Goal: Transaction & Acquisition: Purchase product/service

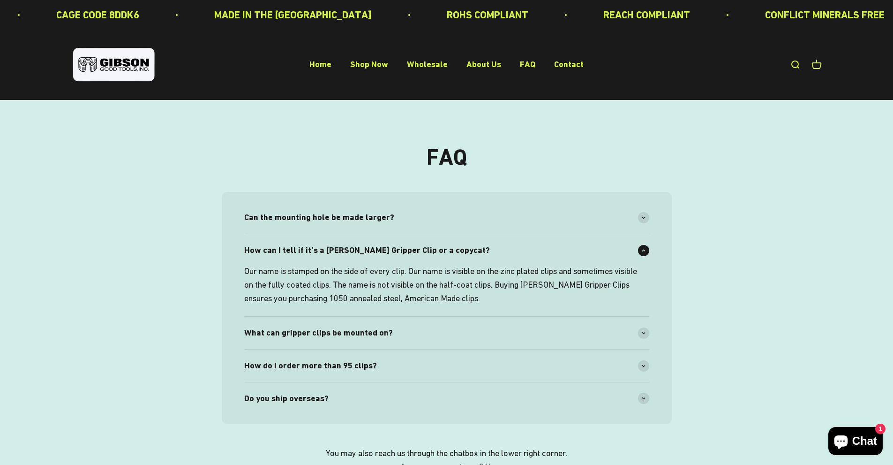
click at [749, 252] on div "FAQ Can the mounting hole be made larger? Our tooling is set to punch a .188" d…" at bounding box center [447, 309] width 750 height 329
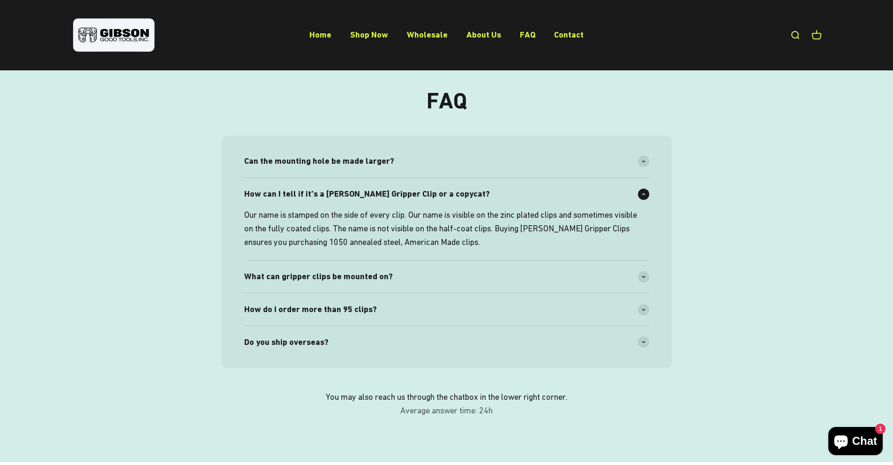
scroll to position [188, 0]
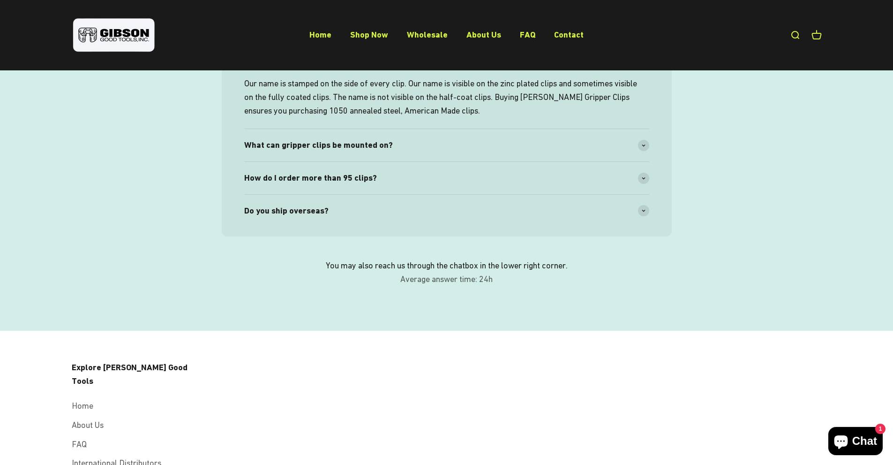
click at [92, 222] on div "FAQ Can the mounting hole be made larger? Our tooling is set to punch a .188" d…" at bounding box center [447, 121] width 750 height 329
click at [523, 141] on div "What can gripper clips be mounted on?" at bounding box center [446, 145] width 405 height 32
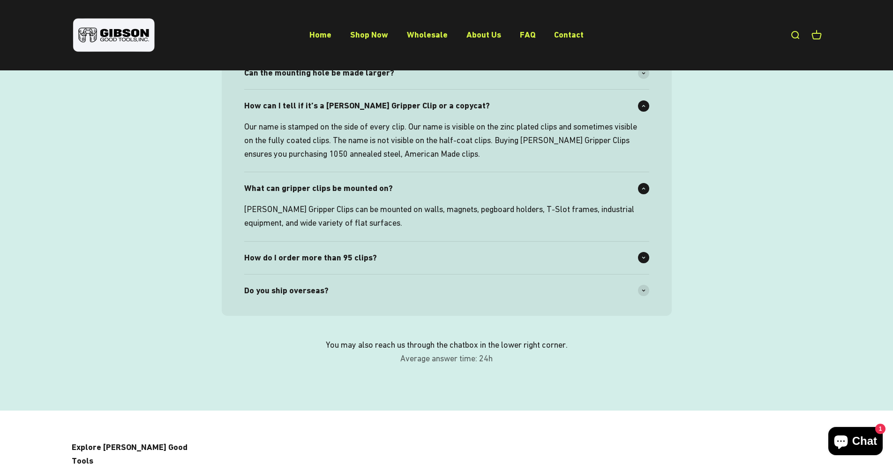
scroll to position [94, 0]
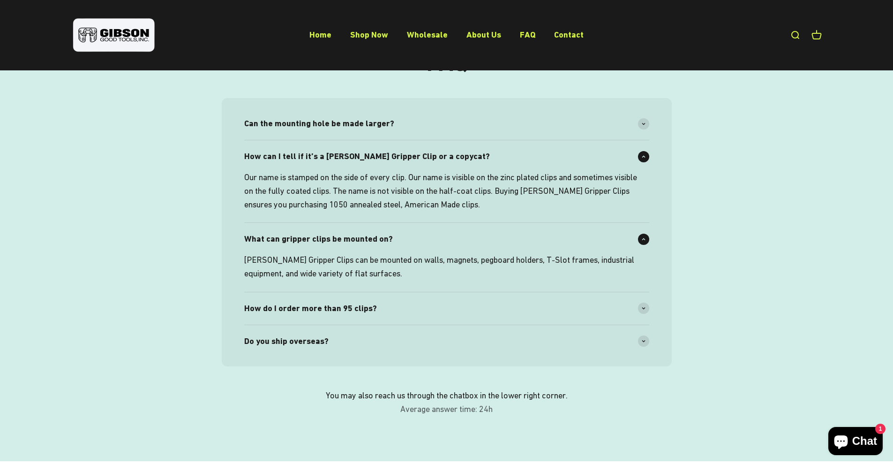
click at [420, 176] on p "Our name is stamped on the side of every clip. Our name is visible on the zinc …" at bounding box center [441, 191] width 394 height 40
click at [643, 240] on icon at bounding box center [644, 239] width 4 height 3
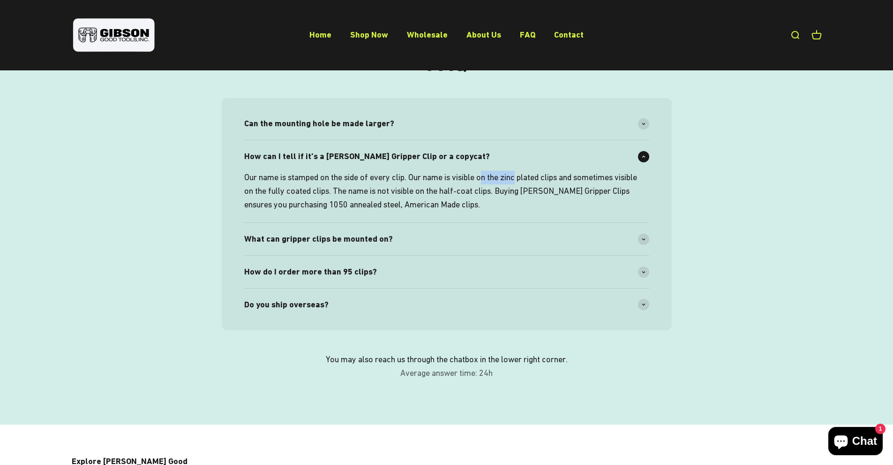
drag, startPoint x: 497, startPoint y: 178, endPoint x: 524, endPoint y: 177, distance: 26.3
click at [524, 177] on p "Our name is stamped on the side of every clip. Our name is visible on the zinc …" at bounding box center [441, 191] width 394 height 40
drag, startPoint x: 506, startPoint y: 176, endPoint x: 572, endPoint y: 176, distance: 65.2
click at [572, 176] on p "Our name is stamped on the side of every clip. Our name is visible on the zinc …" at bounding box center [441, 191] width 394 height 40
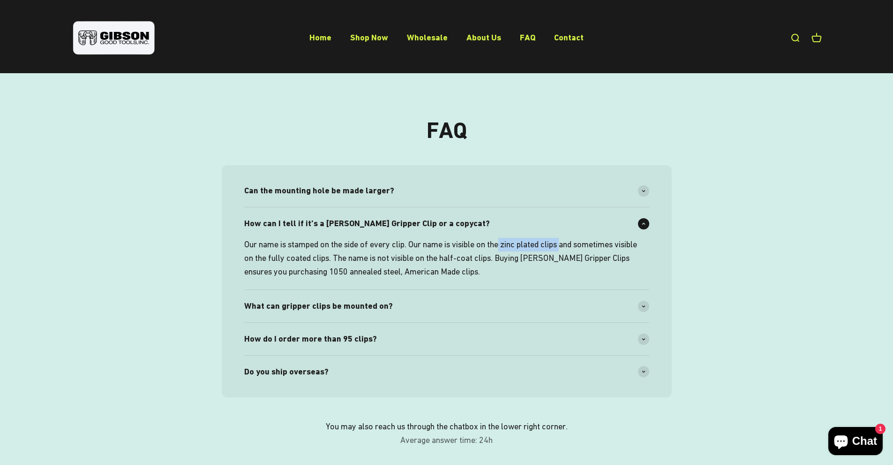
scroll to position [0, 0]
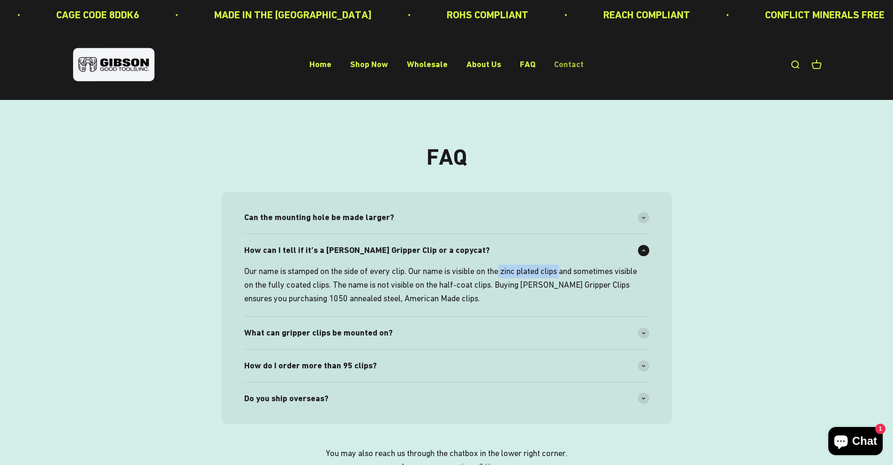
click at [567, 62] on link "Contact" at bounding box center [569, 65] width 30 height 10
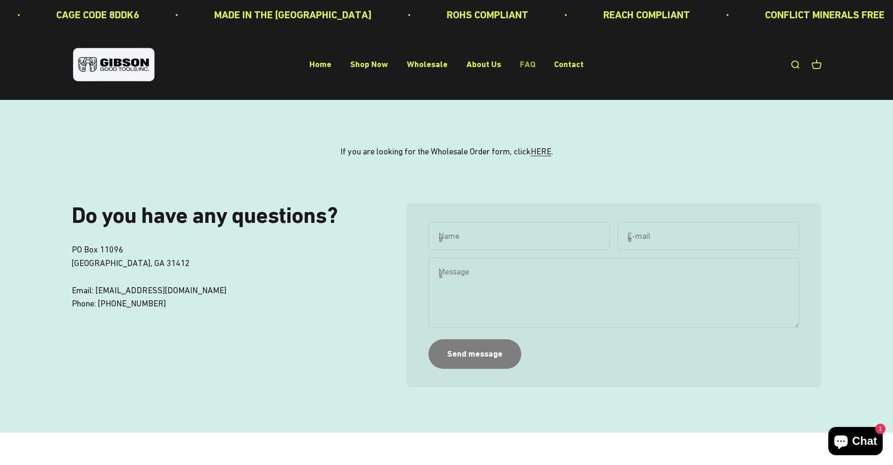
click at [521, 62] on link "FAQ" at bounding box center [527, 65] width 15 height 10
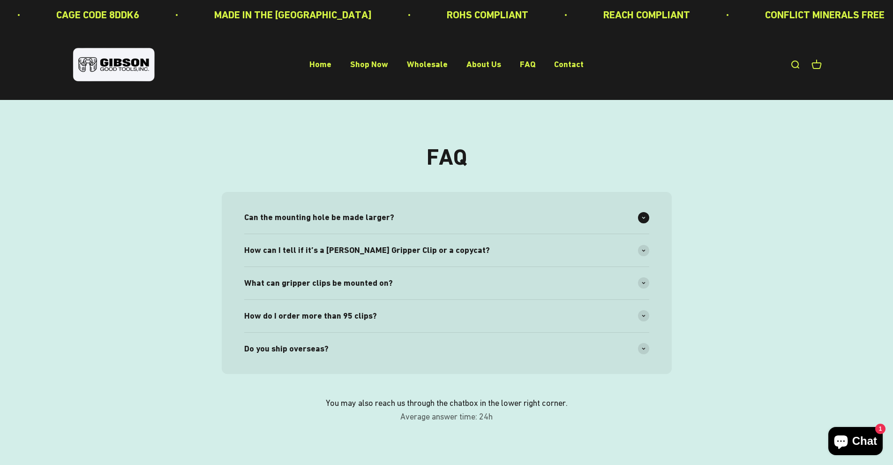
click at [418, 211] on div "Can the mounting hole be made larger?" at bounding box center [446, 217] width 405 height 32
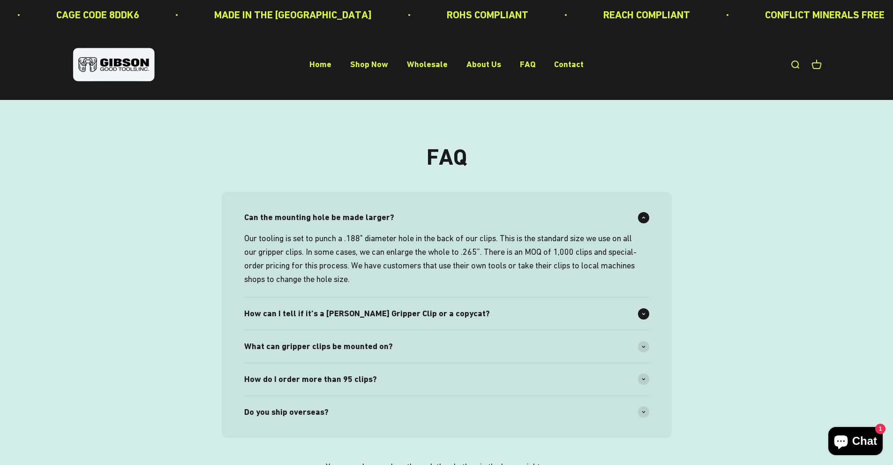
click at [466, 305] on div "How can I tell if it’s a Gibson Gripper Clip or a copycat?" at bounding box center [446, 313] width 405 height 32
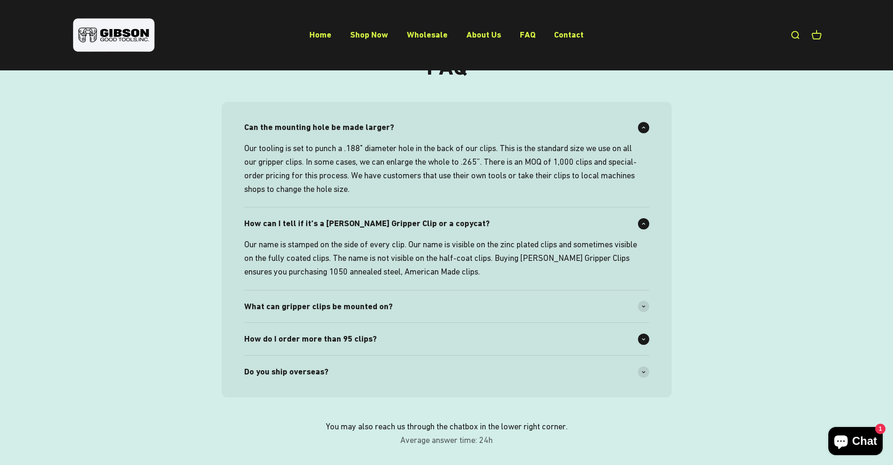
scroll to position [94, 0]
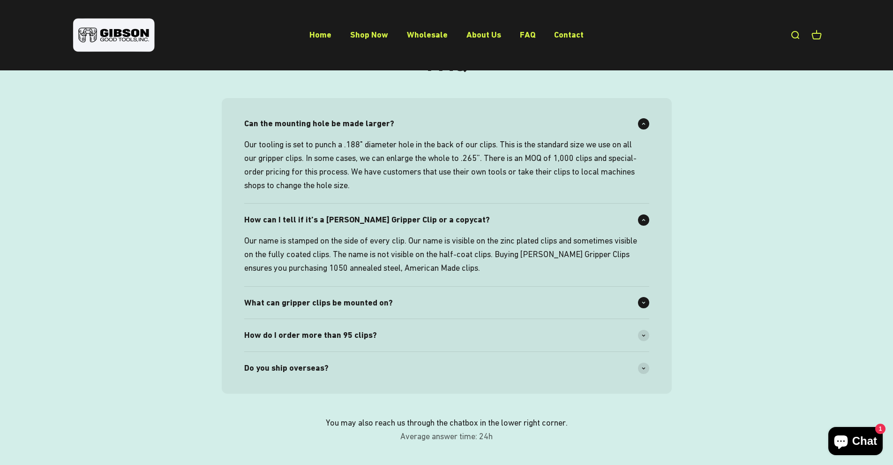
click at [475, 304] on div "What can gripper clips be mounted on?" at bounding box center [446, 302] width 405 height 32
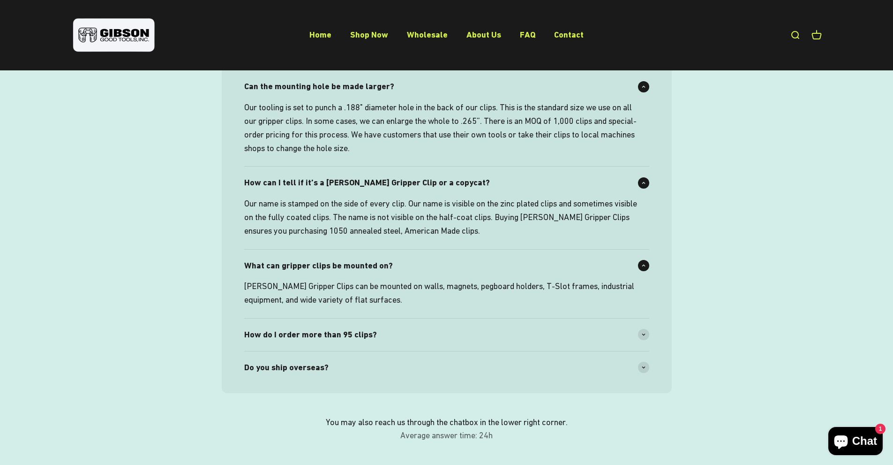
scroll to position [188, 0]
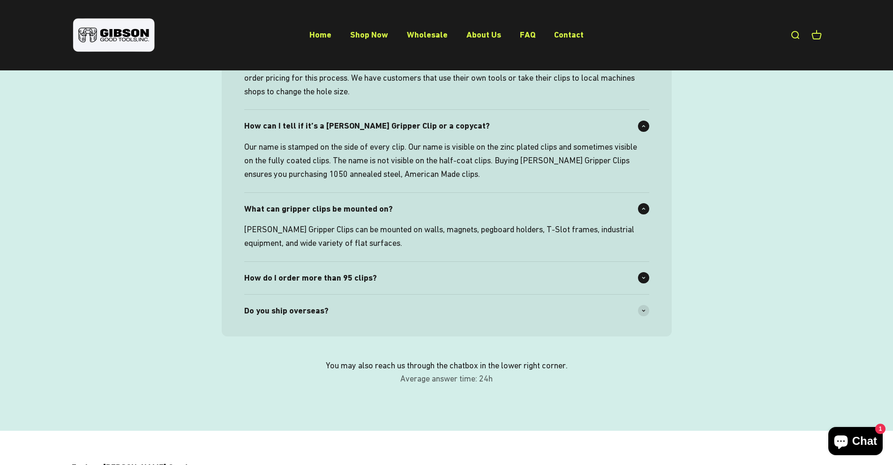
click at [479, 277] on div "How do I order more than 95 clips?" at bounding box center [446, 278] width 405 height 32
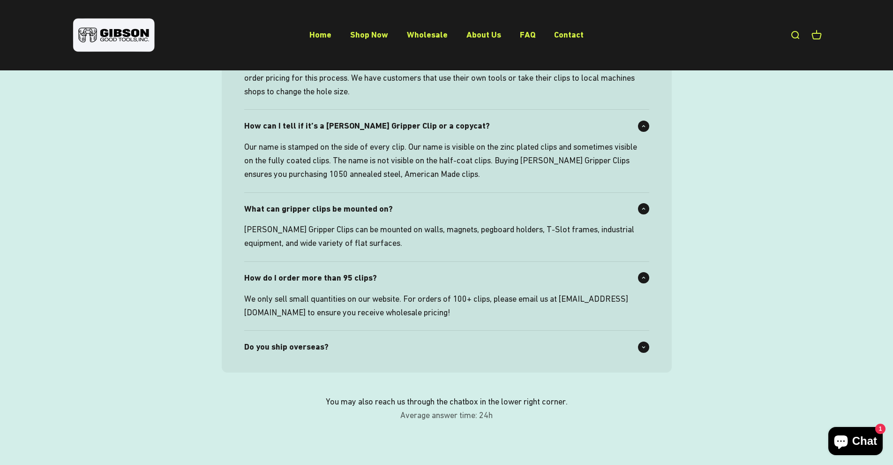
click at [455, 355] on div "Do you ship overseas?" at bounding box center [446, 347] width 405 height 32
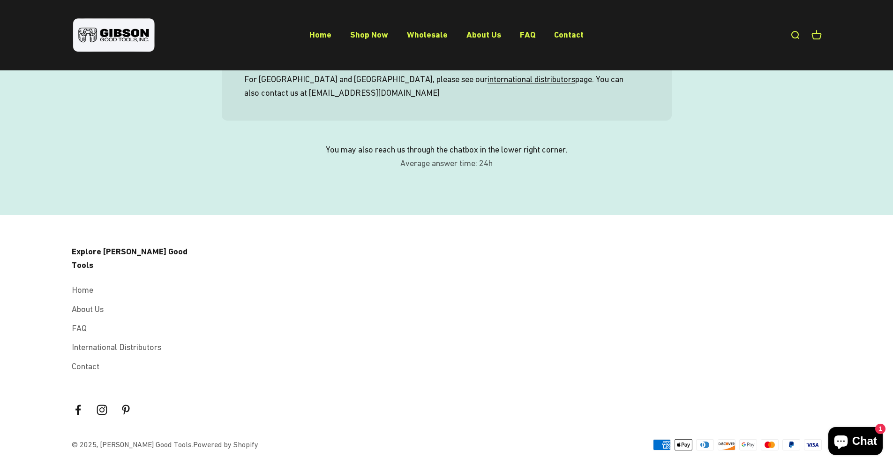
scroll to position [478, 0]
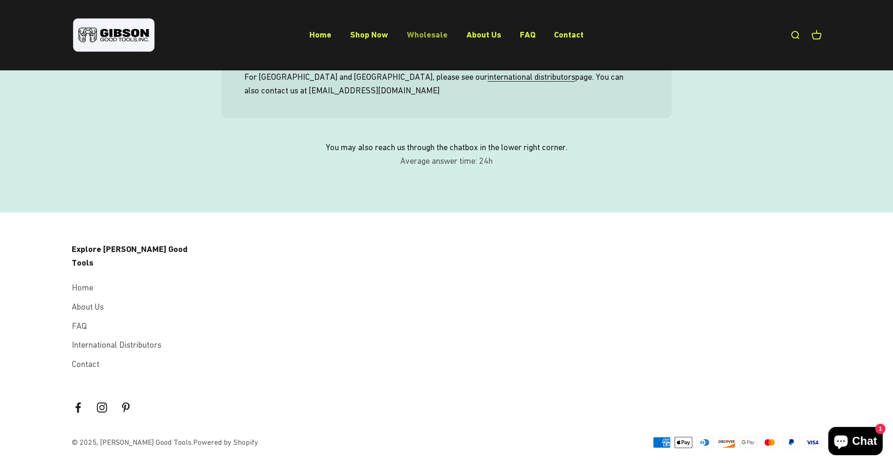
click at [422, 36] on link "Wholesale" at bounding box center [427, 35] width 41 height 10
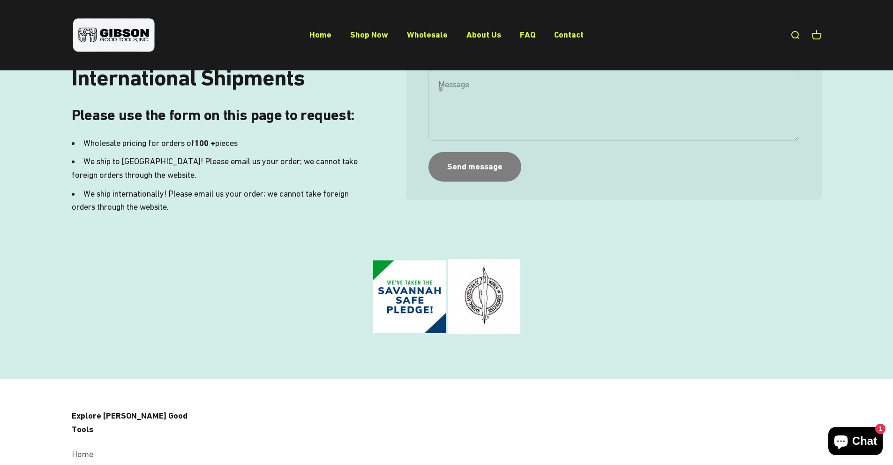
scroll to position [401, 0]
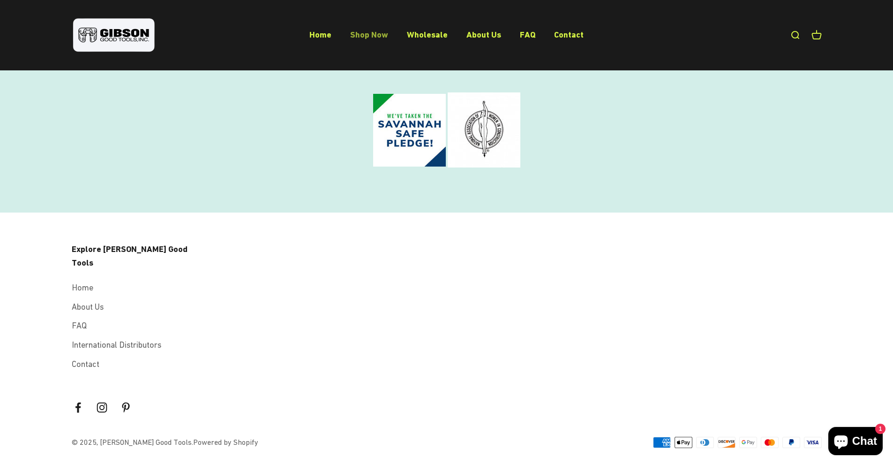
click at [375, 35] on link "Shop Now" at bounding box center [369, 35] width 38 height 10
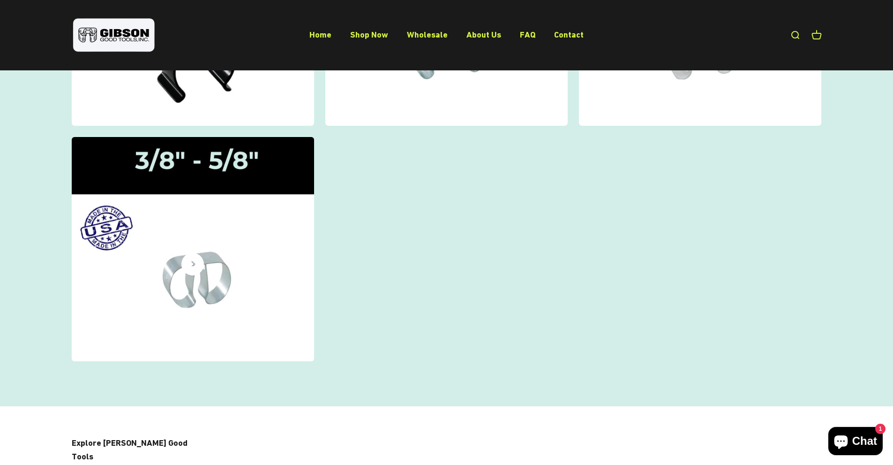
scroll to position [188, 0]
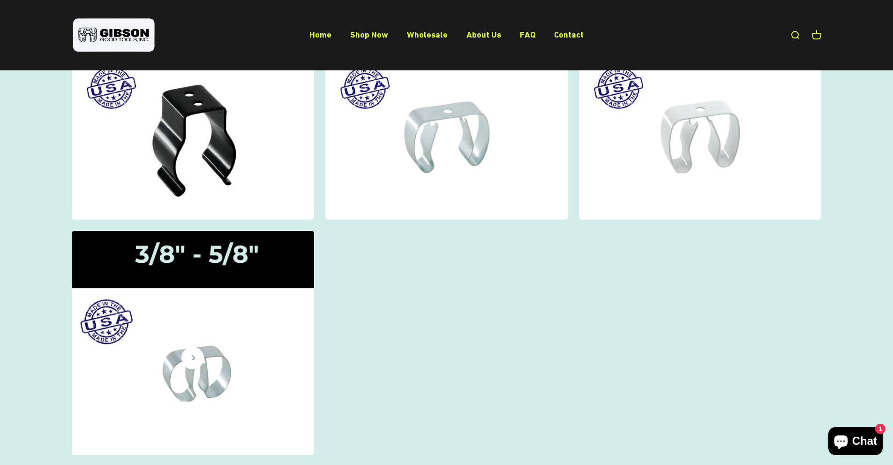
click at [257, 341] on img at bounding box center [192, 342] width 257 height 237
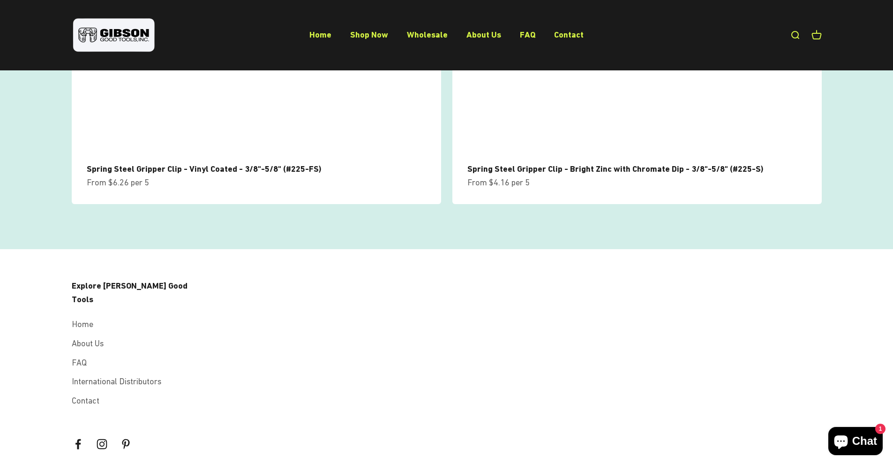
scroll to position [377, 0]
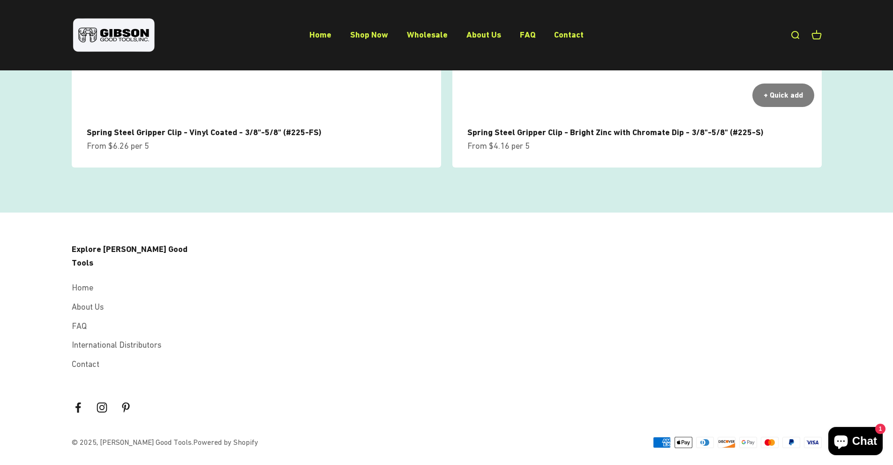
click at [636, 128] on link "Spring Steel Gripper Clip - Bright Zinc with Chromate Dip - 3/8"-5/8" (#225-S)" at bounding box center [615, 132] width 296 height 10
